Goal: Information Seeking & Learning: Learn about a topic

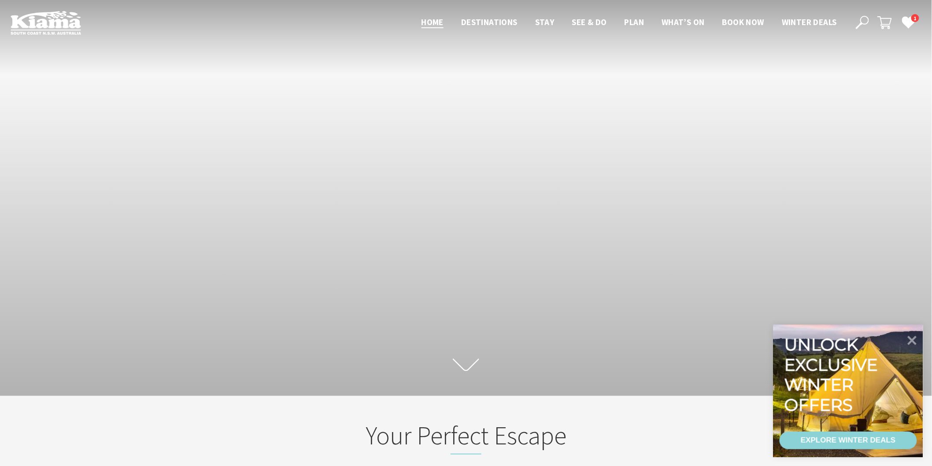
scroll to position [159, 940]
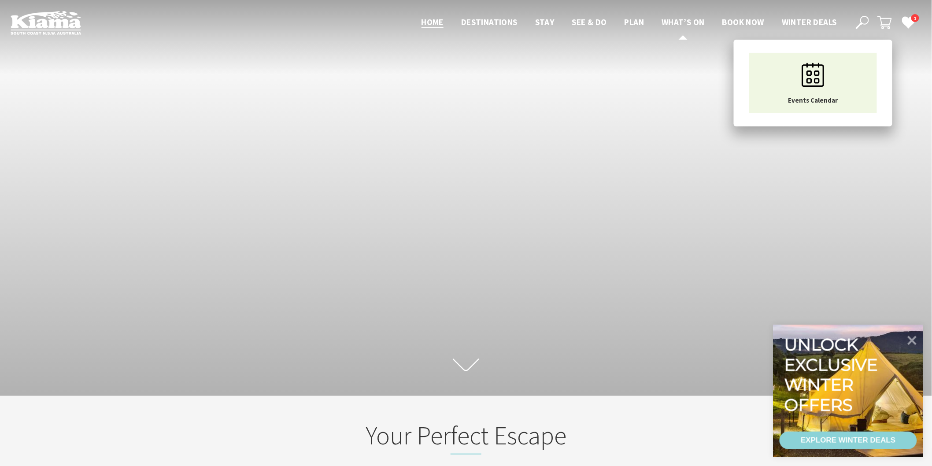
click at [676, 21] on span "What’s On" at bounding box center [682, 22] width 43 height 11
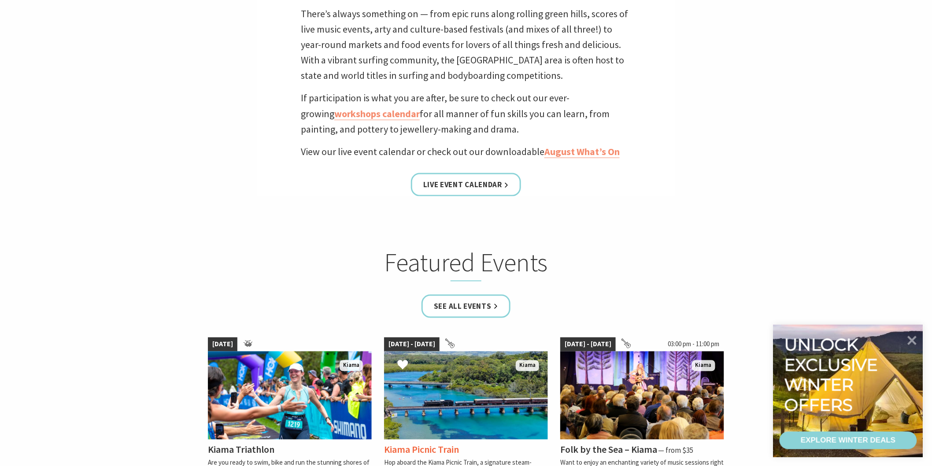
scroll to position [391, 0]
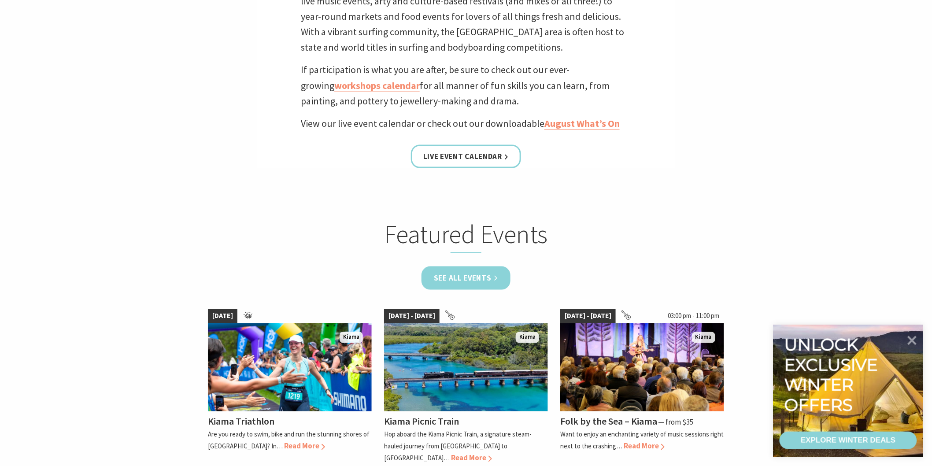
click at [477, 279] on link "See all Events" at bounding box center [465, 277] width 89 height 23
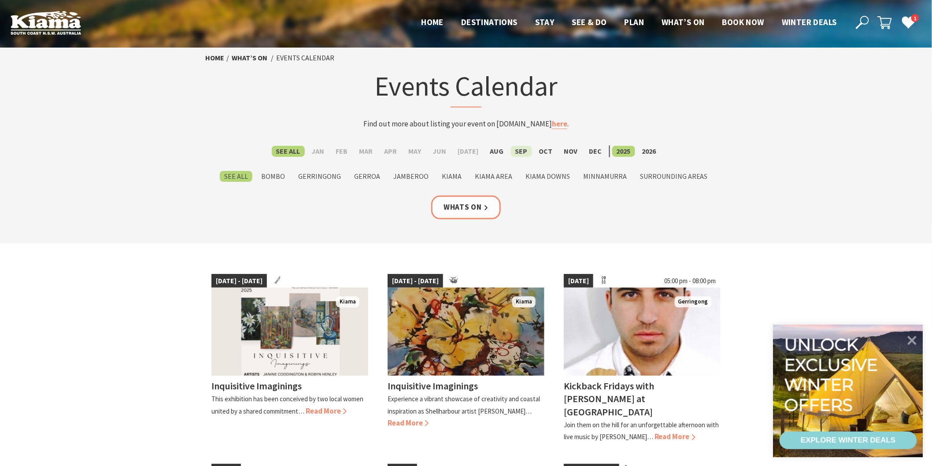
click at [518, 151] on label "Sep" at bounding box center [521, 151] width 21 height 11
click at [0, 0] on input "Sep" at bounding box center [0, 0] width 0 height 0
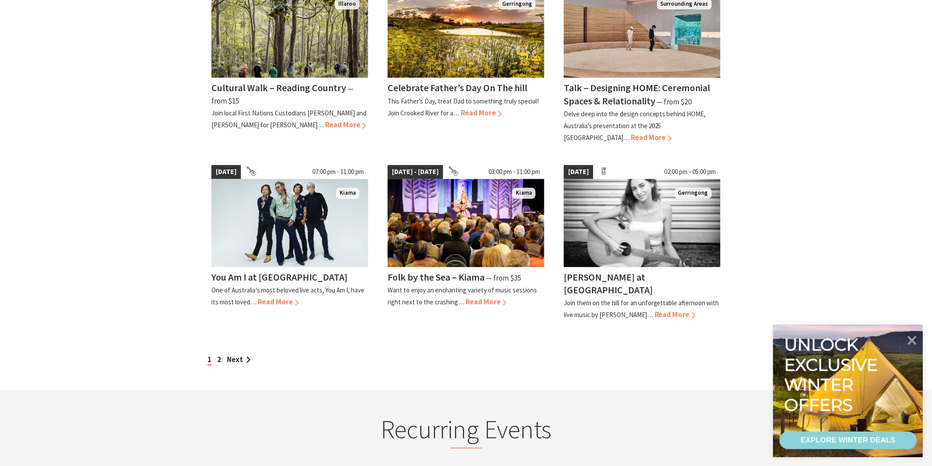
scroll to position [685, 0]
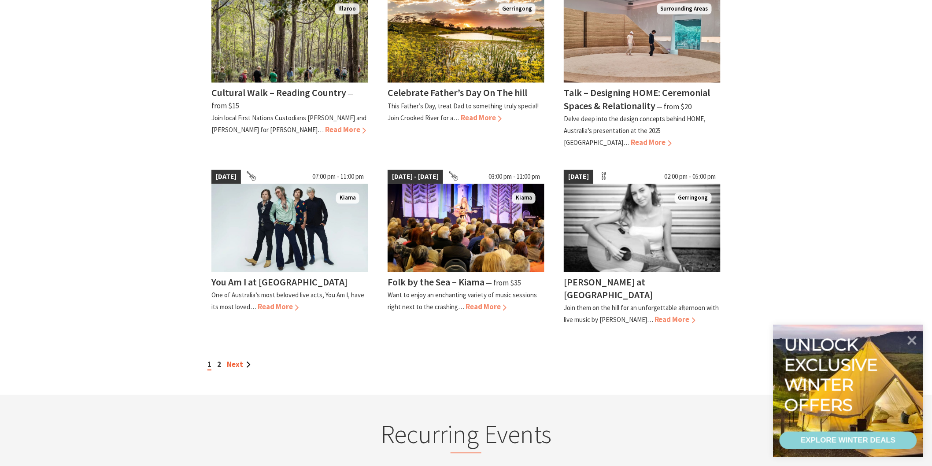
click at [240, 360] on link "Next" at bounding box center [239, 365] width 24 height 10
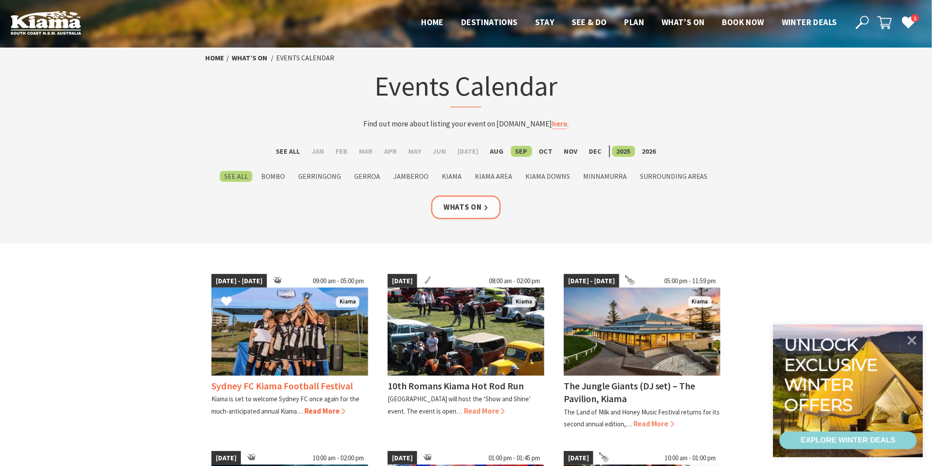
scroll to position [98, 0]
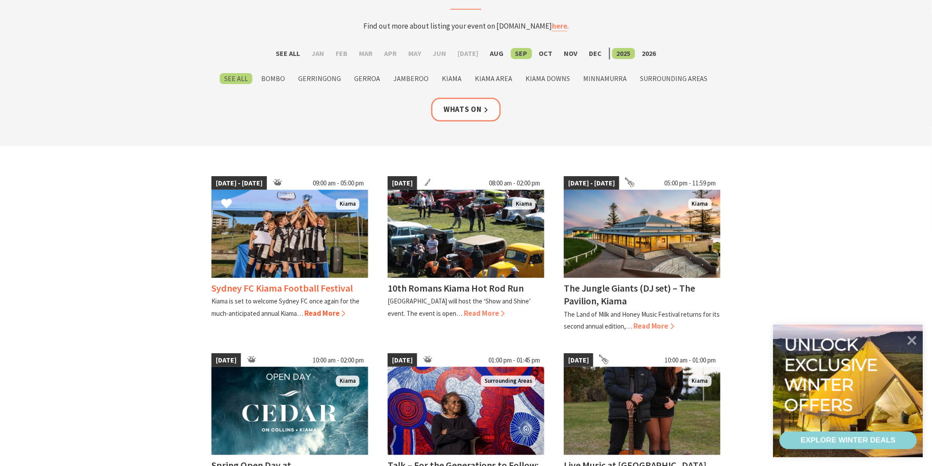
click at [297, 239] on img at bounding box center [289, 234] width 157 height 88
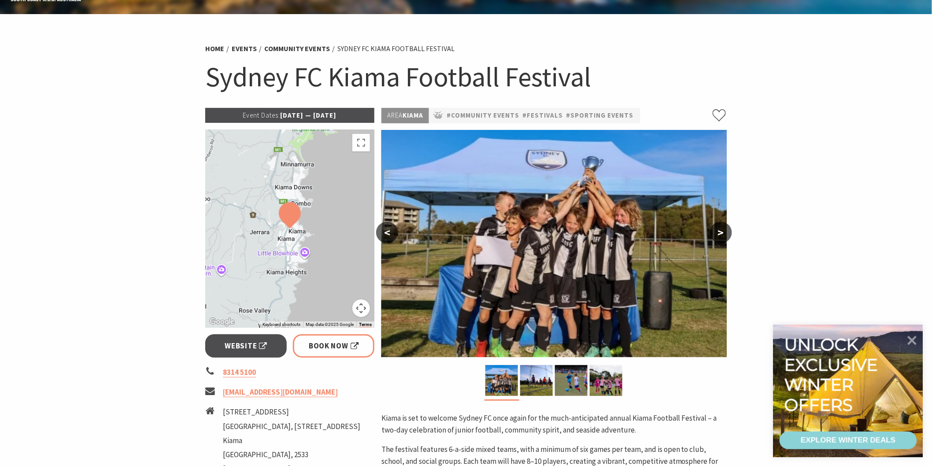
scroll to position [98, 0]
